Goal: Transaction & Acquisition: Book appointment/travel/reservation

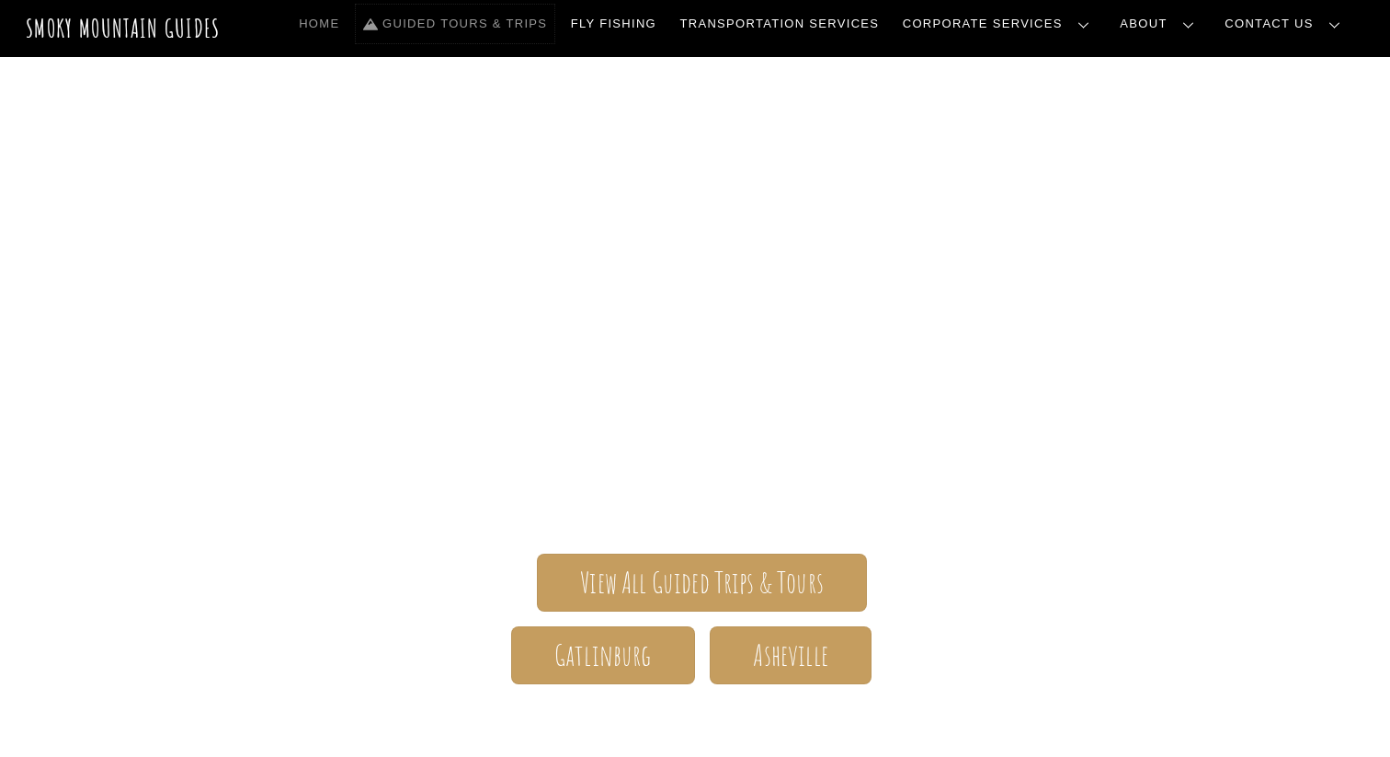
click at [555, 20] on link "Guided Tours & Trips" at bounding box center [455, 24] width 199 height 39
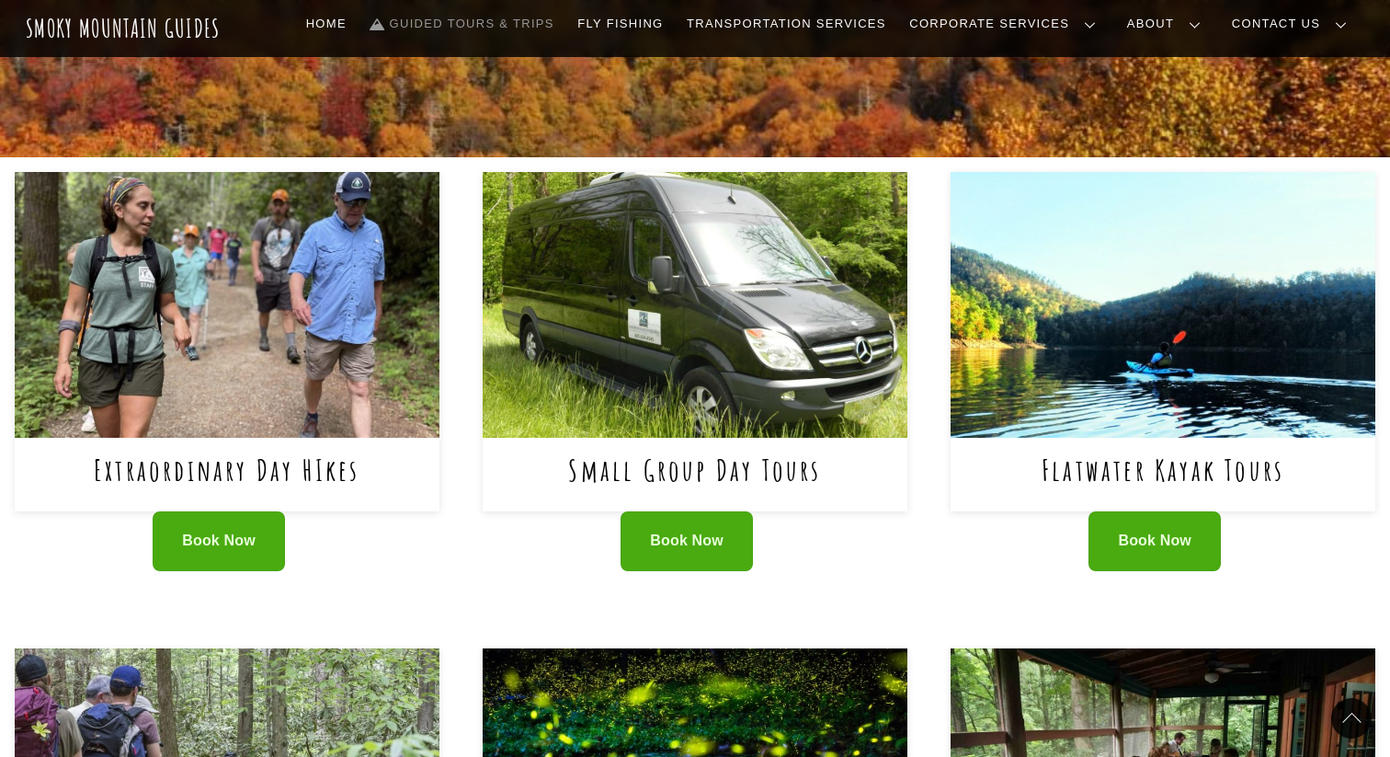
scroll to position [635, 0]
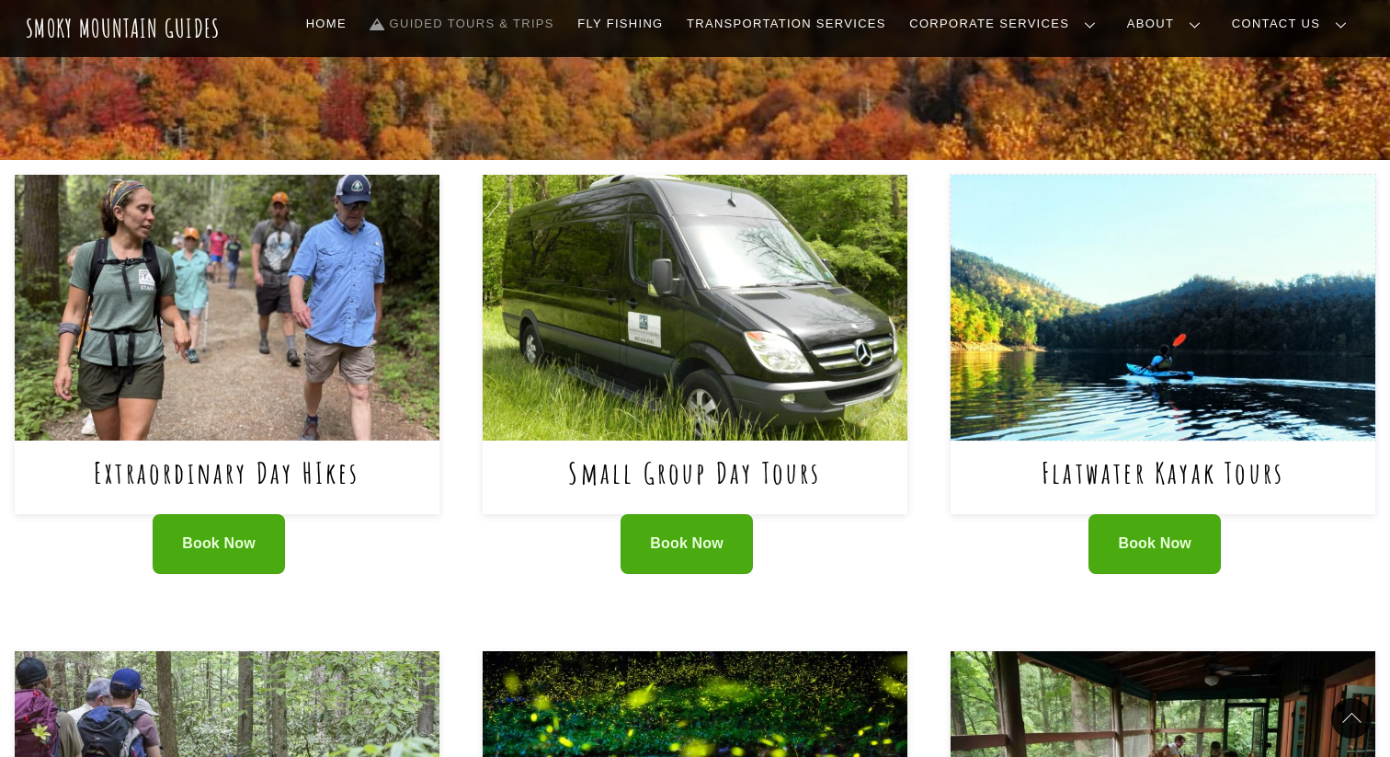
click at [1203, 398] on img at bounding box center [1163, 308] width 425 height 266
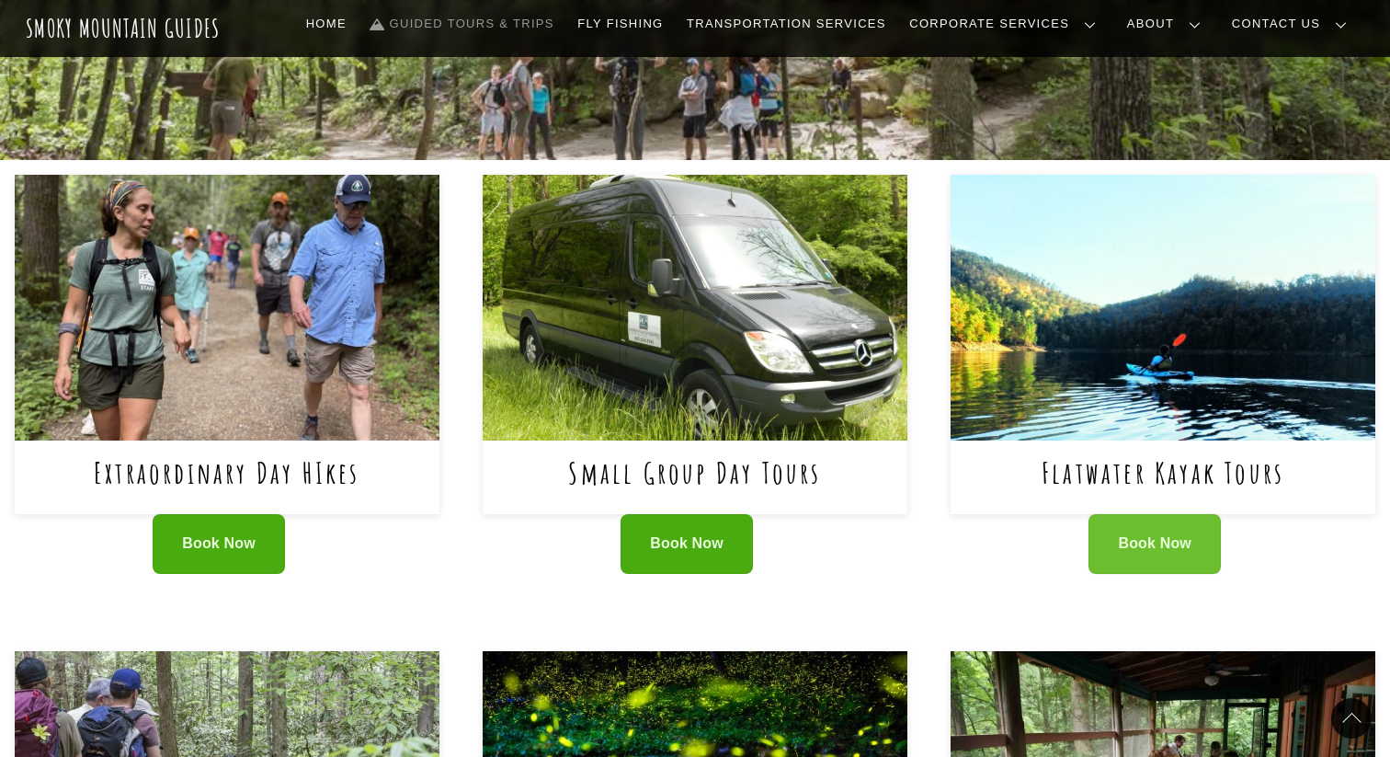
click at [1153, 543] on span "Book Now" at bounding box center [1155, 543] width 74 height 19
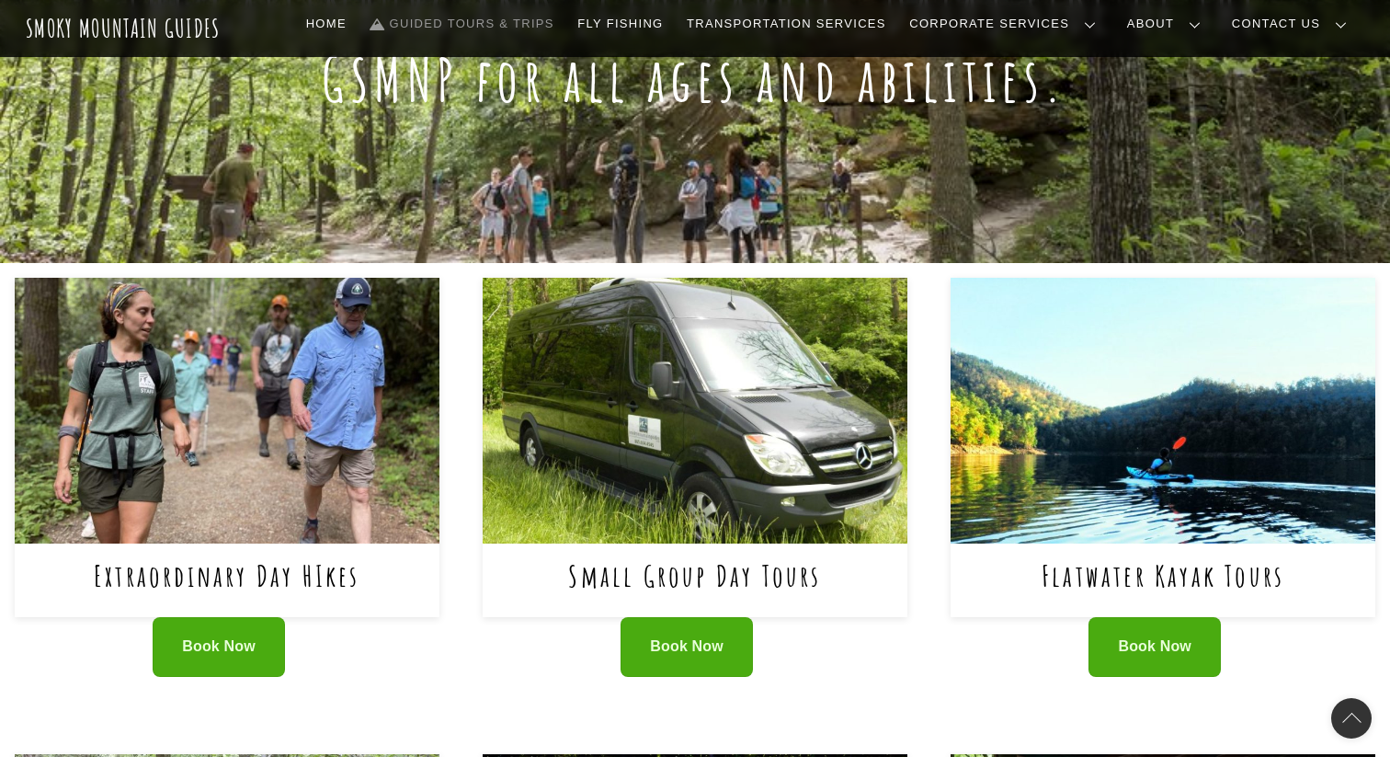
scroll to position [469, 0]
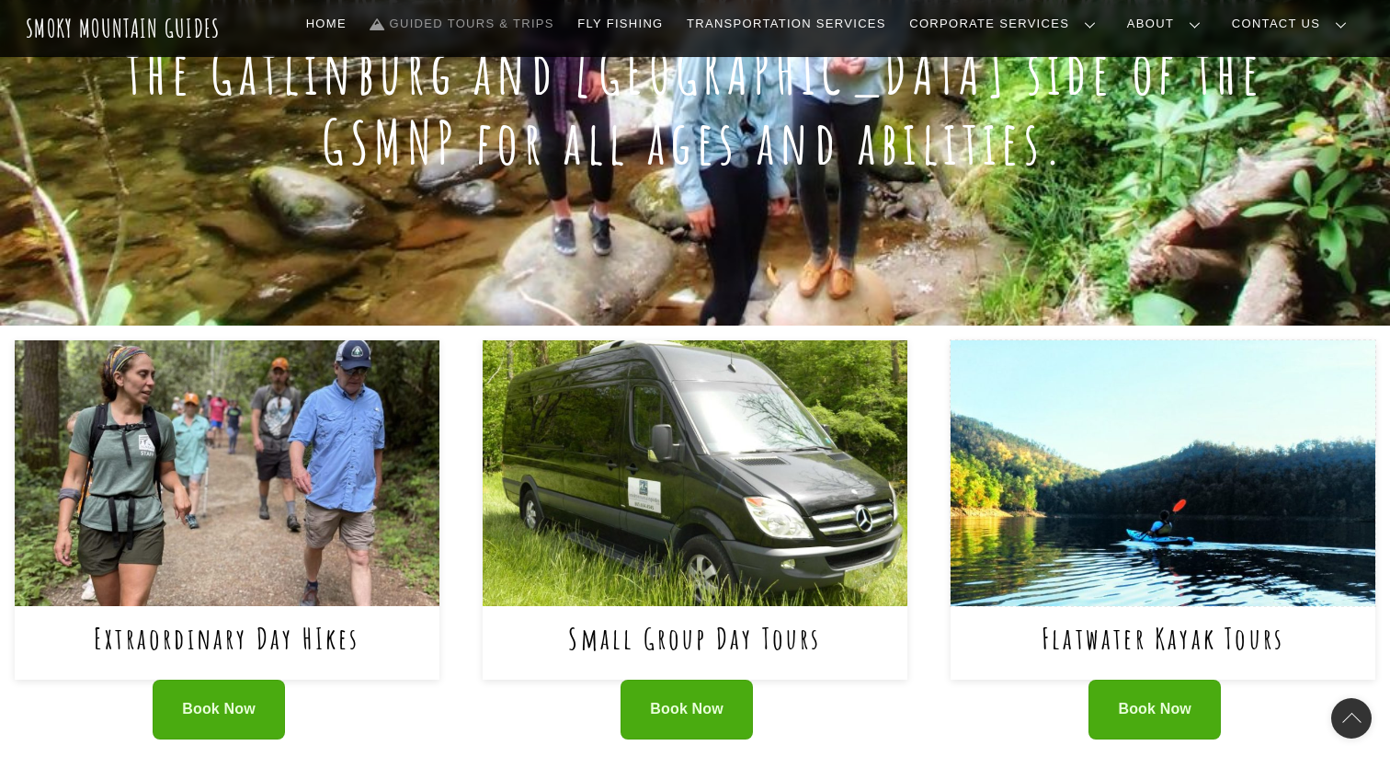
click at [1079, 478] on img at bounding box center [1163, 473] width 425 height 266
